Goal: Navigation & Orientation: Find specific page/section

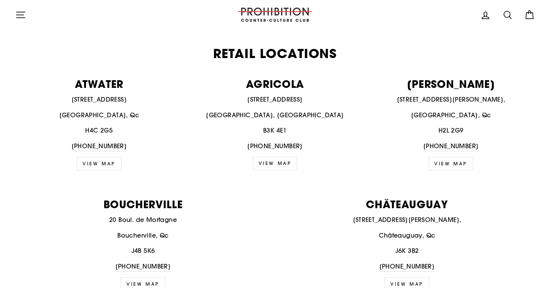
scroll to position [287, 0]
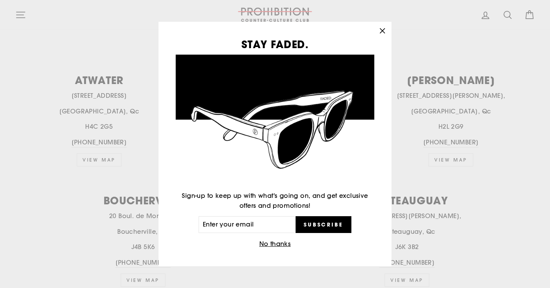
click at [385, 31] on icon "button" at bounding box center [382, 31] width 11 height 11
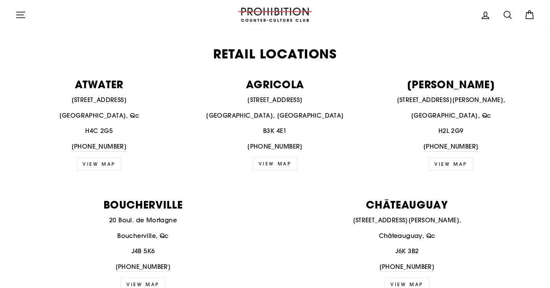
scroll to position [0, 0]
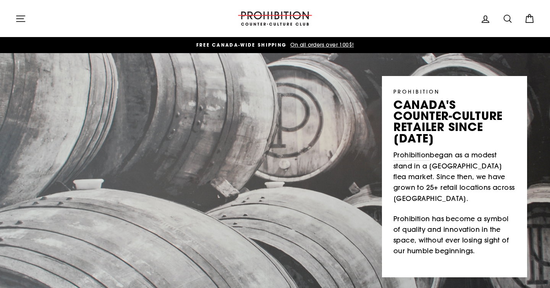
click at [20, 23] on icon "button" at bounding box center [20, 18] width 11 height 11
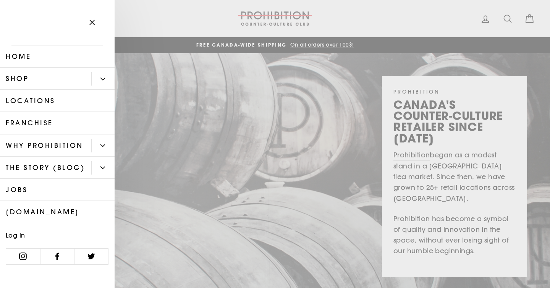
click at [38, 80] on link "Shop" at bounding box center [45, 79] width 91 height 22
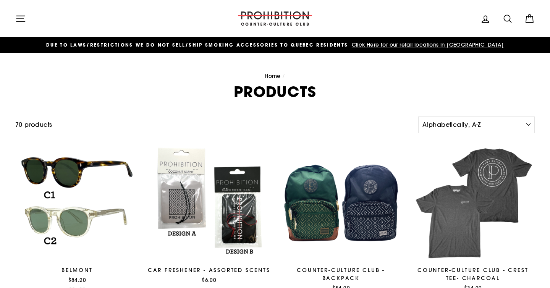
click at [21, 16] on icon "button" at bounding box center [20, 18] width 11 height 11
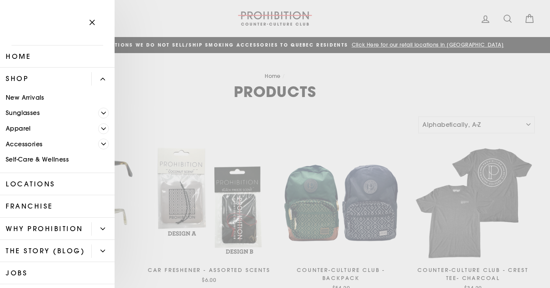
click at [49, 143] on link "Accessories" at bounding box center [49, 144] width 98 height 16
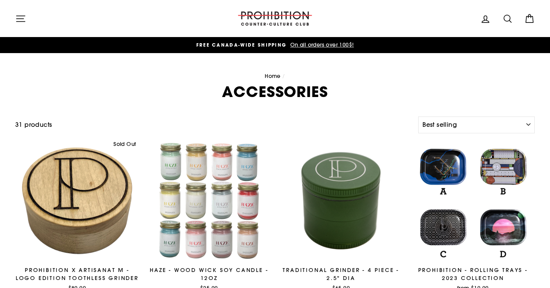
select select "best-selling"
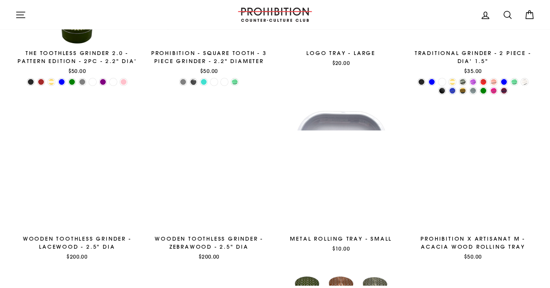
scroll to position [274, 0]
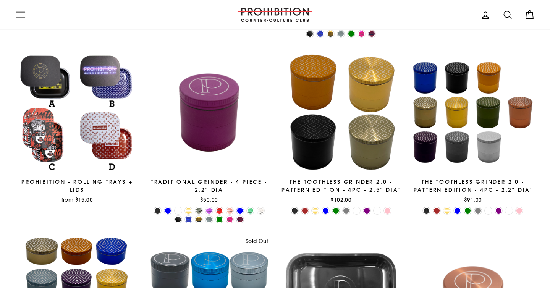
click at [18, 14] on icon "button" at bounding box center [20, 15] width 11 height 11
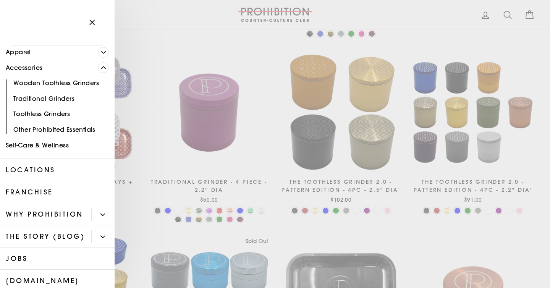
scroll to position [130, 0]
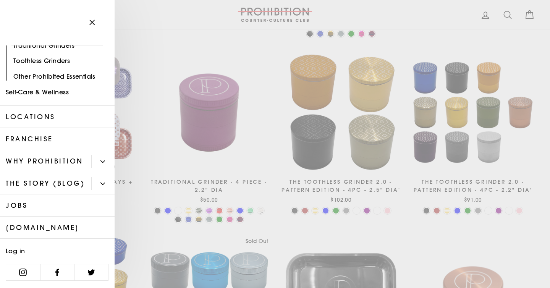
click at [54, 145] on link "Franchise" at bounding box center [57, 139] width 115 height 22
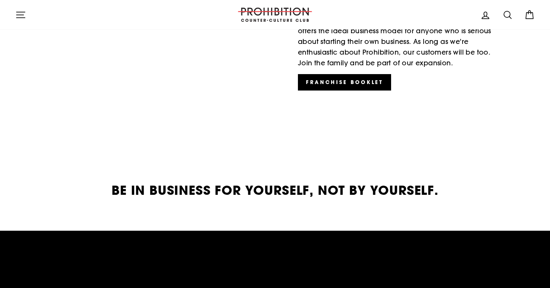
scroll to position [1225, 0]
